Goal: Information Seeking & Learning: Compare options

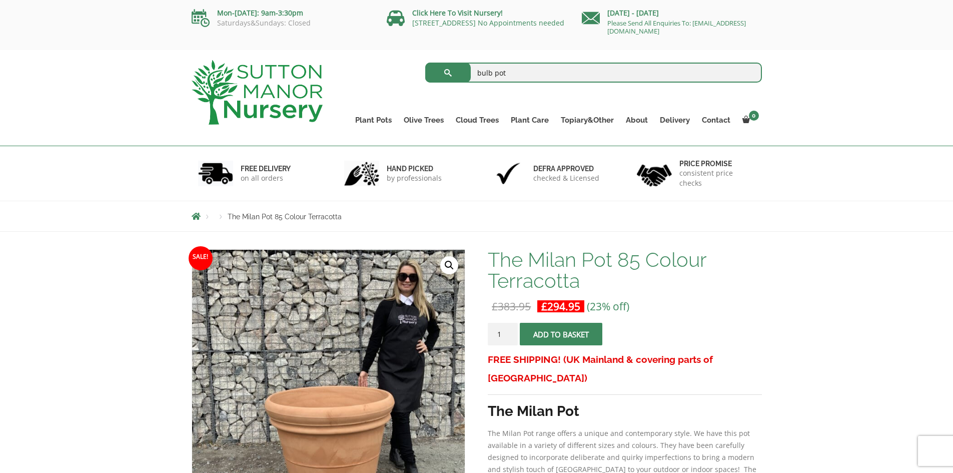
type input "bulb pot"
click at [425, 63] on button "submit" at bounding box center [448, 73] width 46 height 20
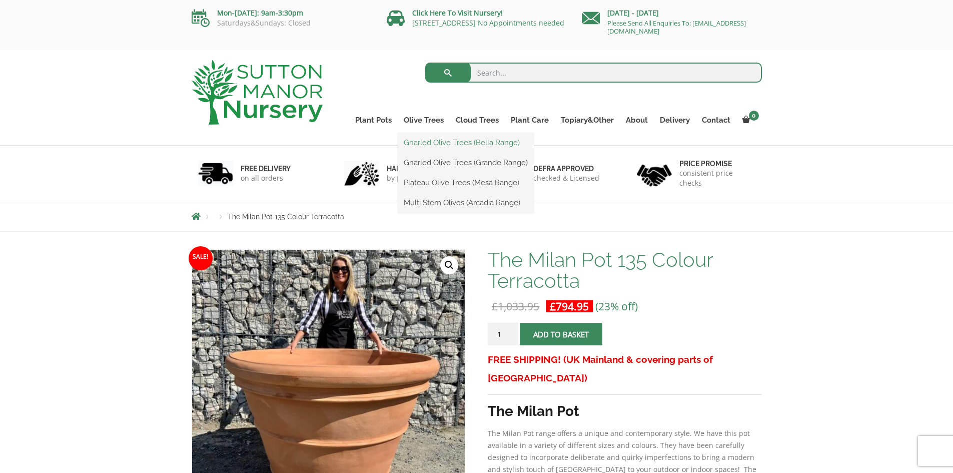
click at [415, 141] on link "Gnarled Olive Trees (Bella Range)" at bounding box center [466, 142] width 136 height 15
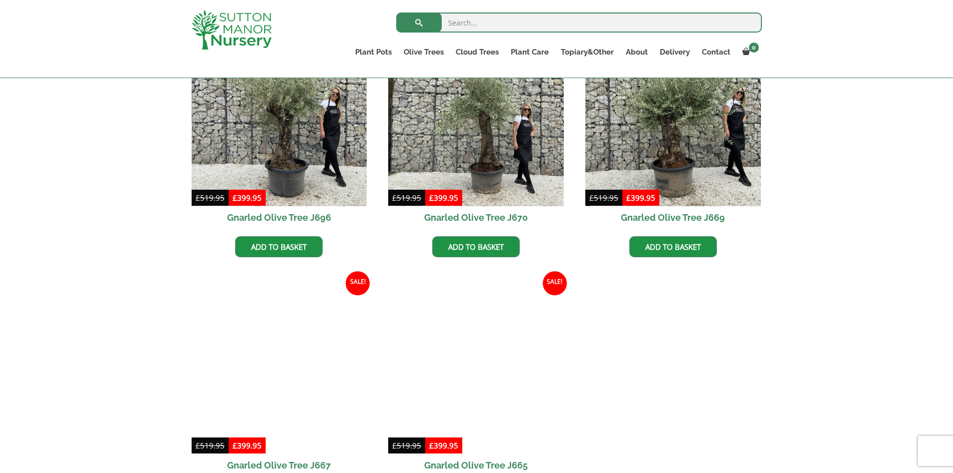
scroll to position [150, 0]
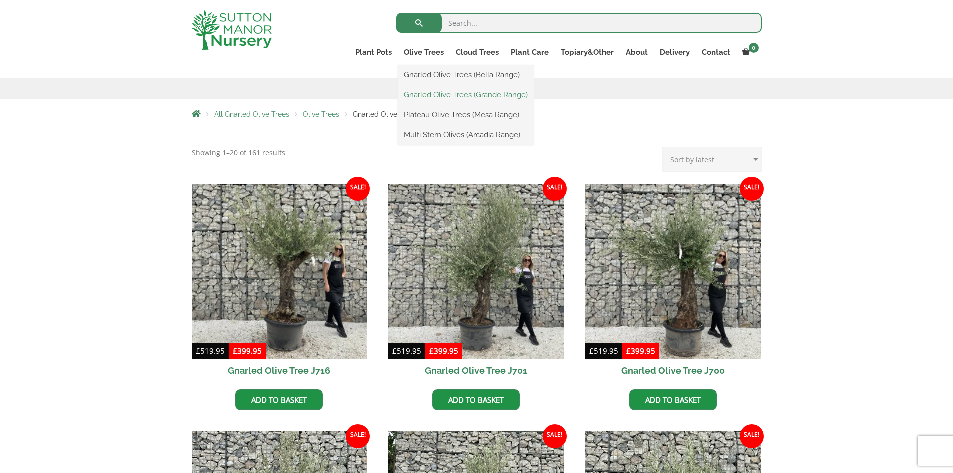
click at [414, 95] on link "Gnarled Olive Trees (Grande Range)" at bounding box center [466, 94] width 136 height 15
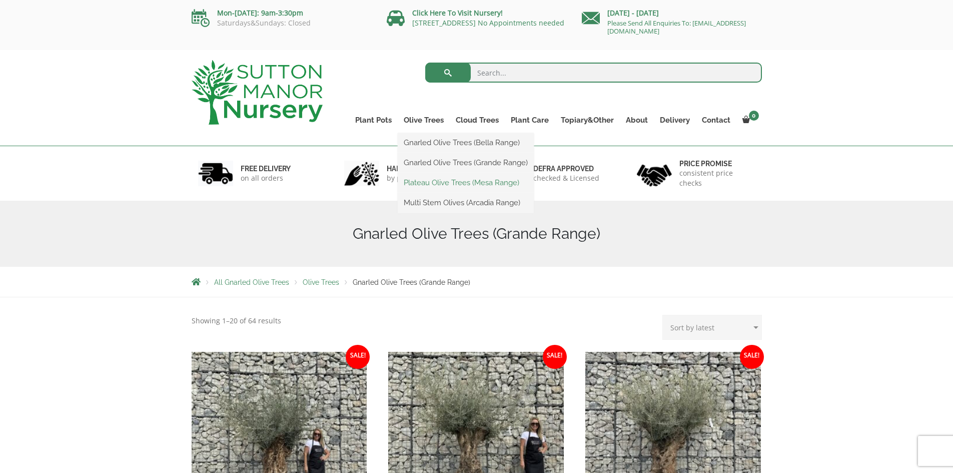
click at [415, 181] on link "Plateau Olive Trees (Mesa Range)" at bounding box center [466, 182] width 136 height 15
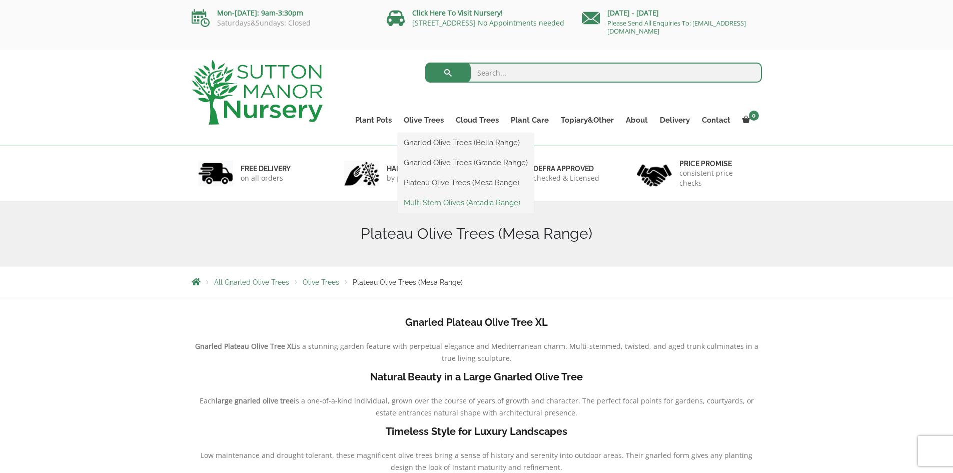
click at [437, 201] on link "Multi Stem Olives (Arcadia Range)" at bounding box center [466, 202] width 136 height 15
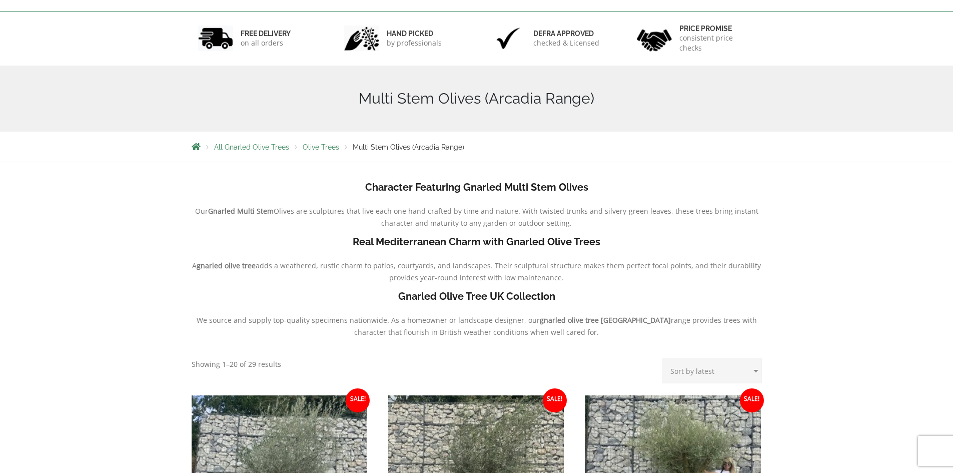
scroll to position [32, 0]
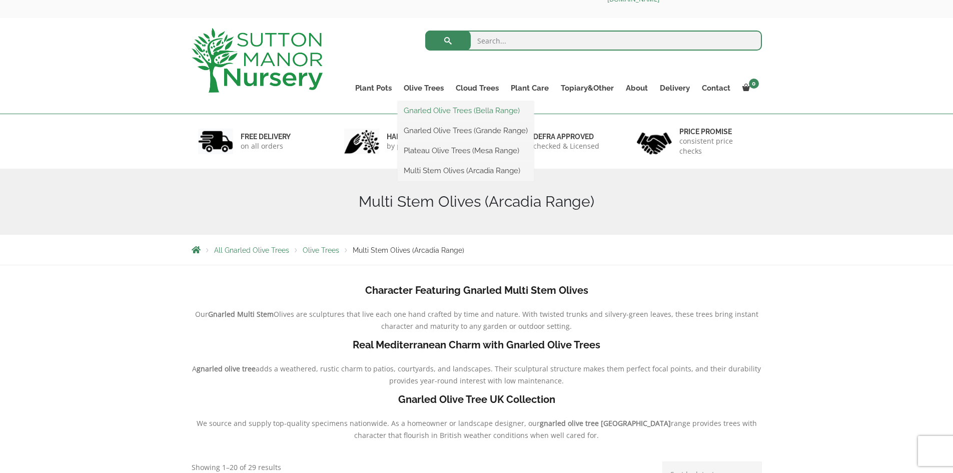
click at [434, 108] on link "Gnarled Olive Trees (Bella Range)" at bounding box center [466, 110] width 136 height 15
